Goal: Go to known website: Access a specific website the user already knows

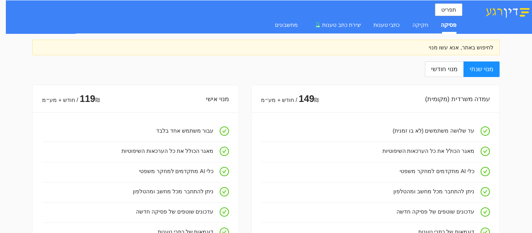
click at [453, 17] on div "פסיקה" at bounding box center [449, 25] width 16 height 18
click at [448, 52] on div "לחיפוש באתר, אנא עשו מנוי" at bounding box center [265, 48] width 467 height 16
